Goal: Task Accomplishment & Management: Manage account settings

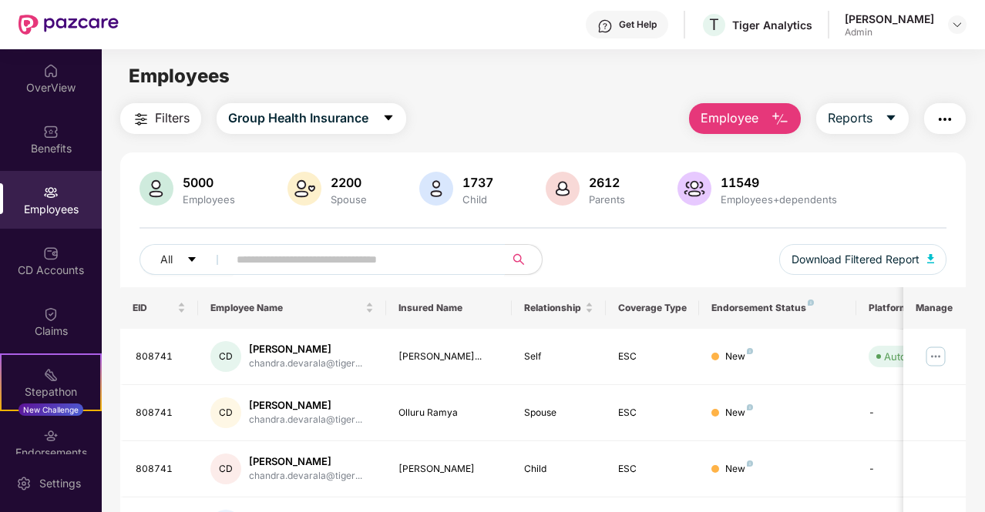
click at [296, 255] on input "text" at bounding box center [360, 259] width 247 height 23
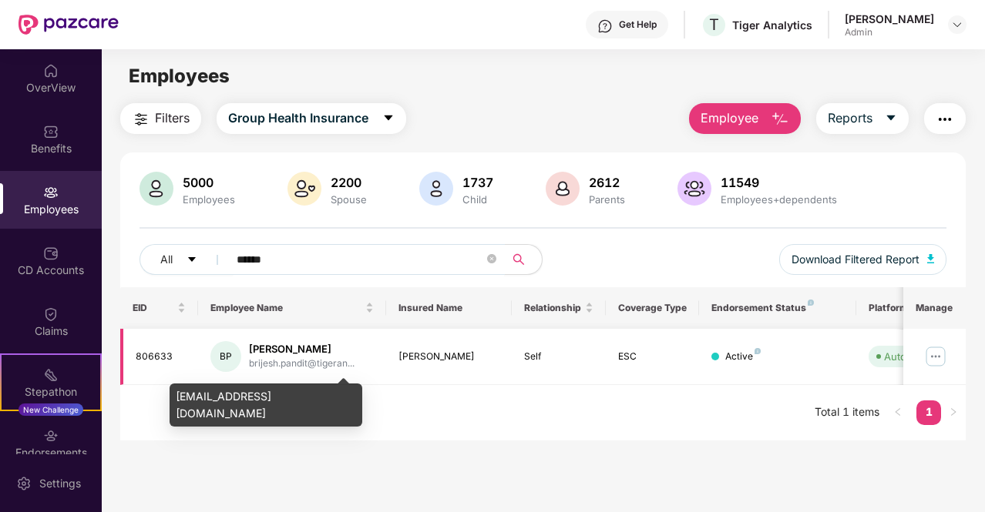
type input "******"
click at [296, 358] on div "brijesh.pandit@tigeran..." at bounding box center [302, 364] width 106 height 15
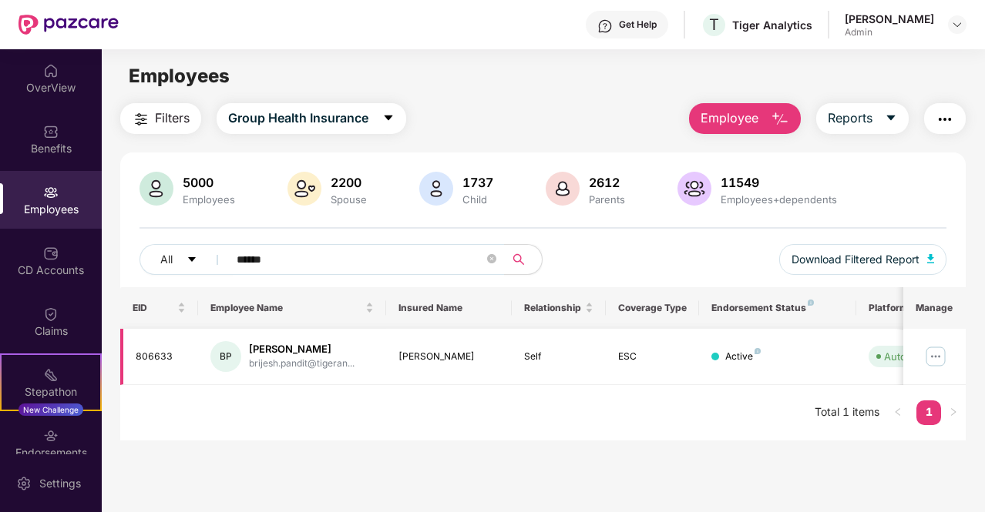
click at [153, 355] on div "806633" at bounding box center [161, 357] width 51 height 15
click at [944, 358] on img at bounding box center [935, 356] width 25 height 25
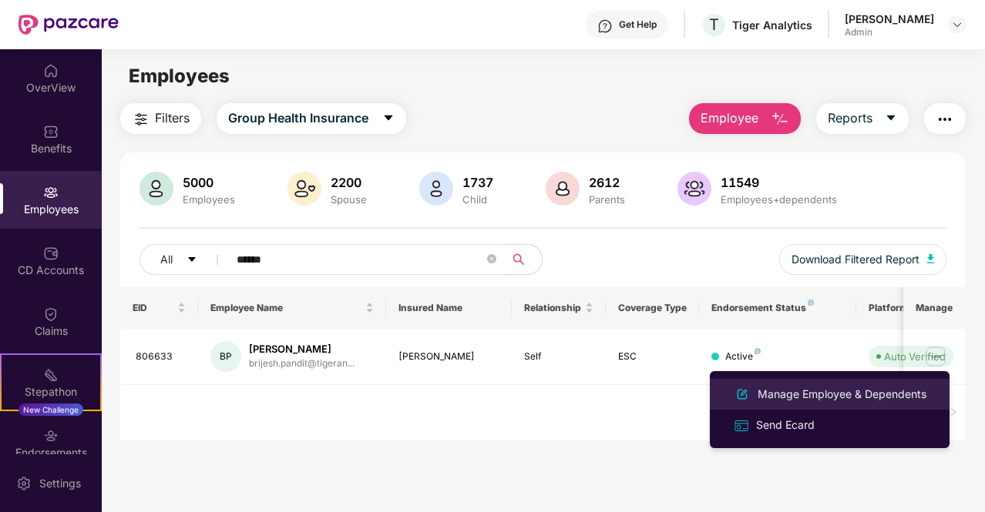
click at [808, 397] on div "Manage Employee & Dependents" at bounding box center [841, 394] width 175 height 17
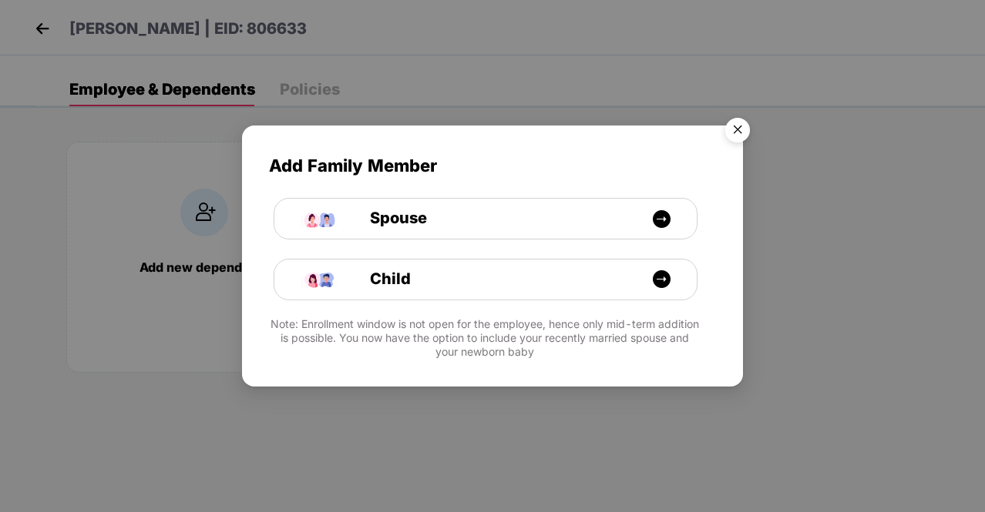
click at [743, 129] on img "Close" at bounding box center [737, 132] width 43 height 43
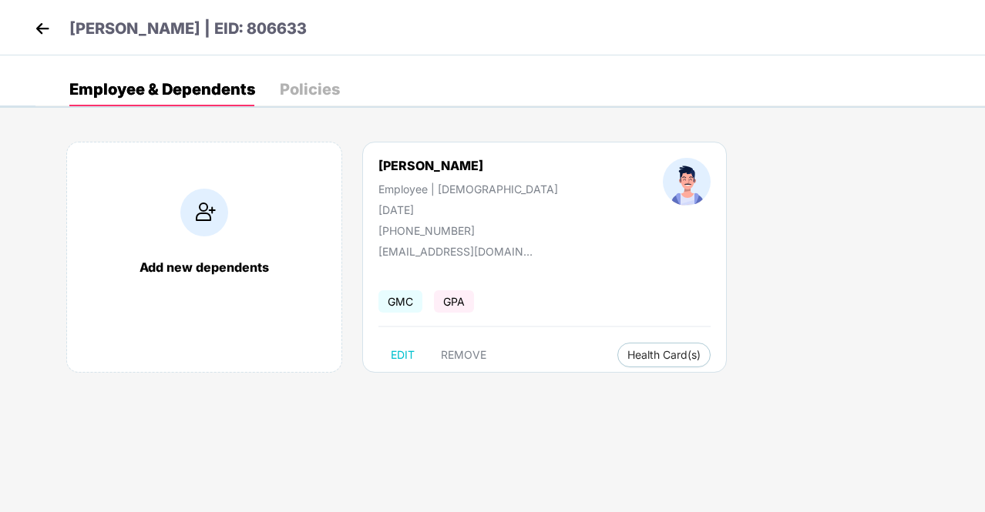
click at [306, 93] on div "Policies" at bounding box center [310, 89] width 60 height 15
